Goal: Transaction & Acquisition: Book appointment/travel/reservation

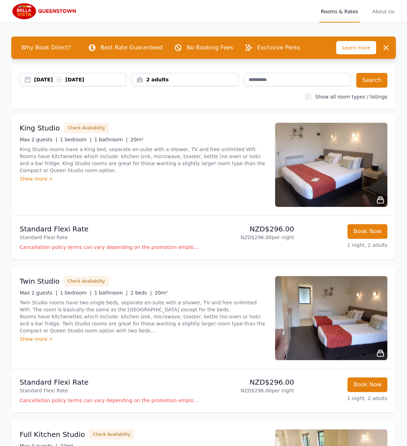
click at [190, 80] on div "2 adults" at bounding box center [185, 79] width 106 height 7
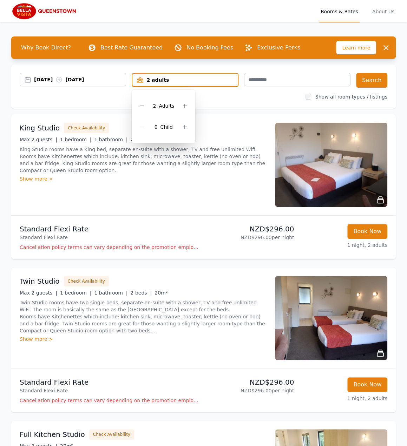
click at [190, 81] on div "2 adults" at bounding box center [184, 79] width 105 height 7
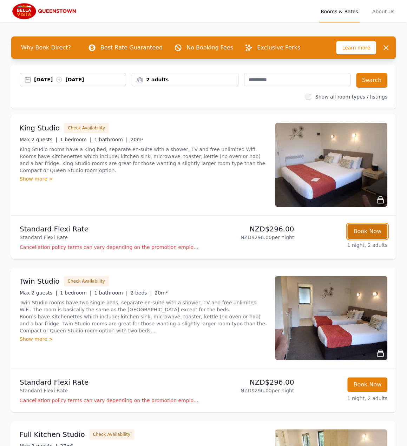
click at [359, 232] on button "Book Now" at bounding box center [367, 231] width 40 height 15
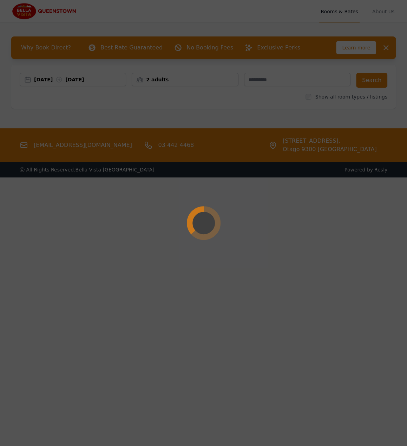
select select "**"
